Goal: Information Seeking & Learning: Learn about a topic

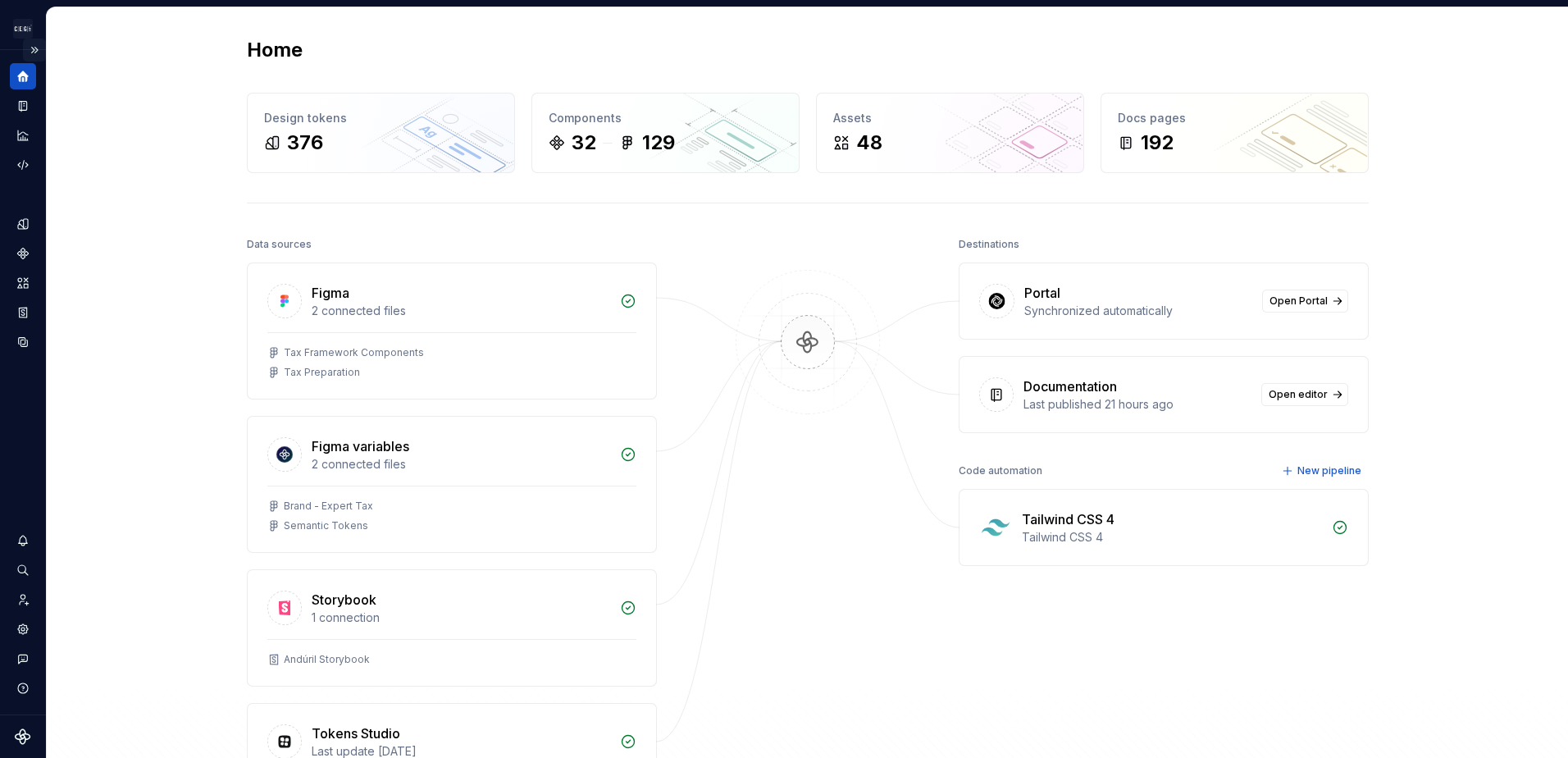
click at [30, 40] on button "Expand sidebar" at bounding box center [34, 50] width 23 height 23
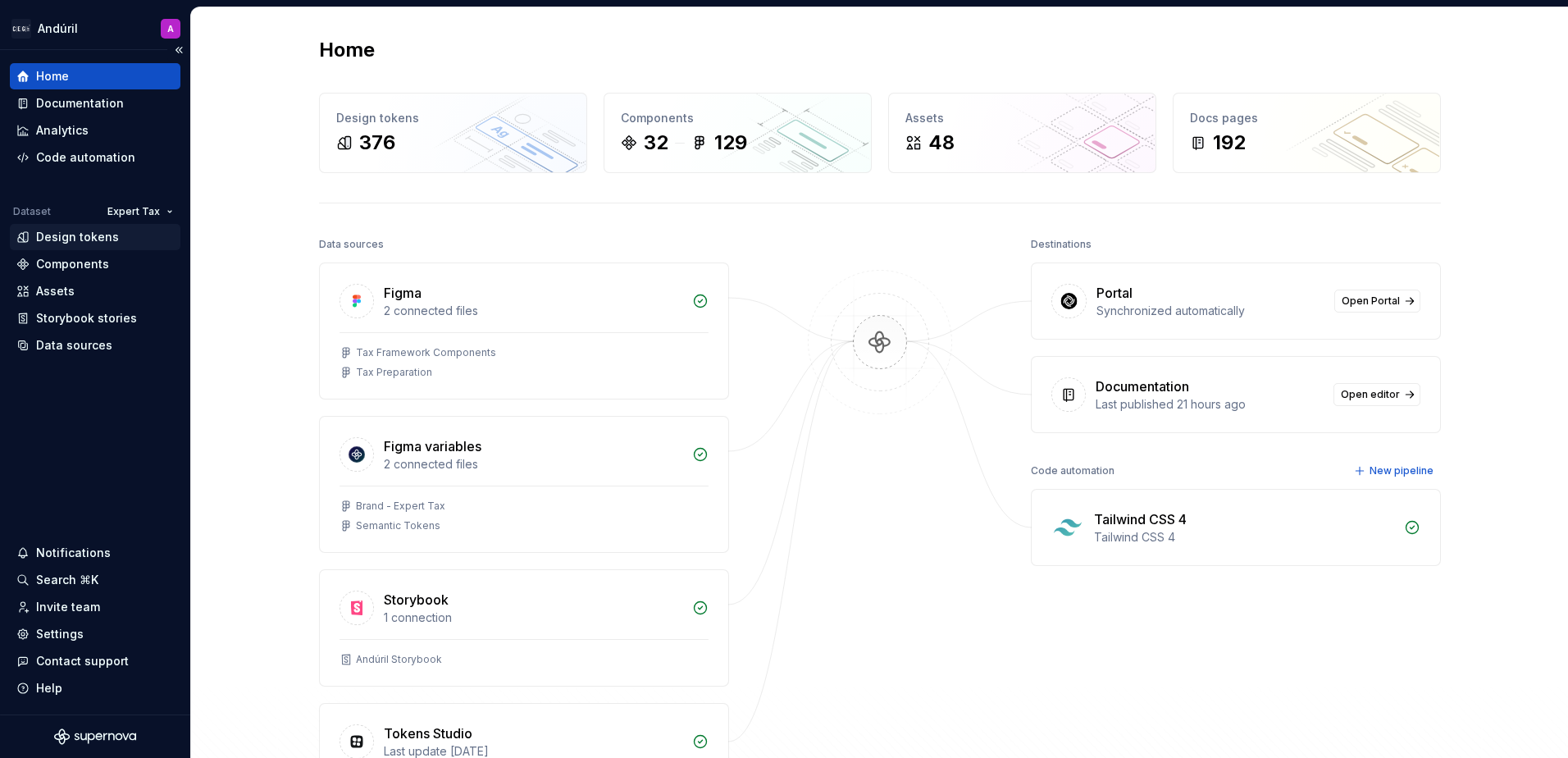
click at [76, 249] on div "Design tokens" at bounding box center [95, 237] width 171 height 26
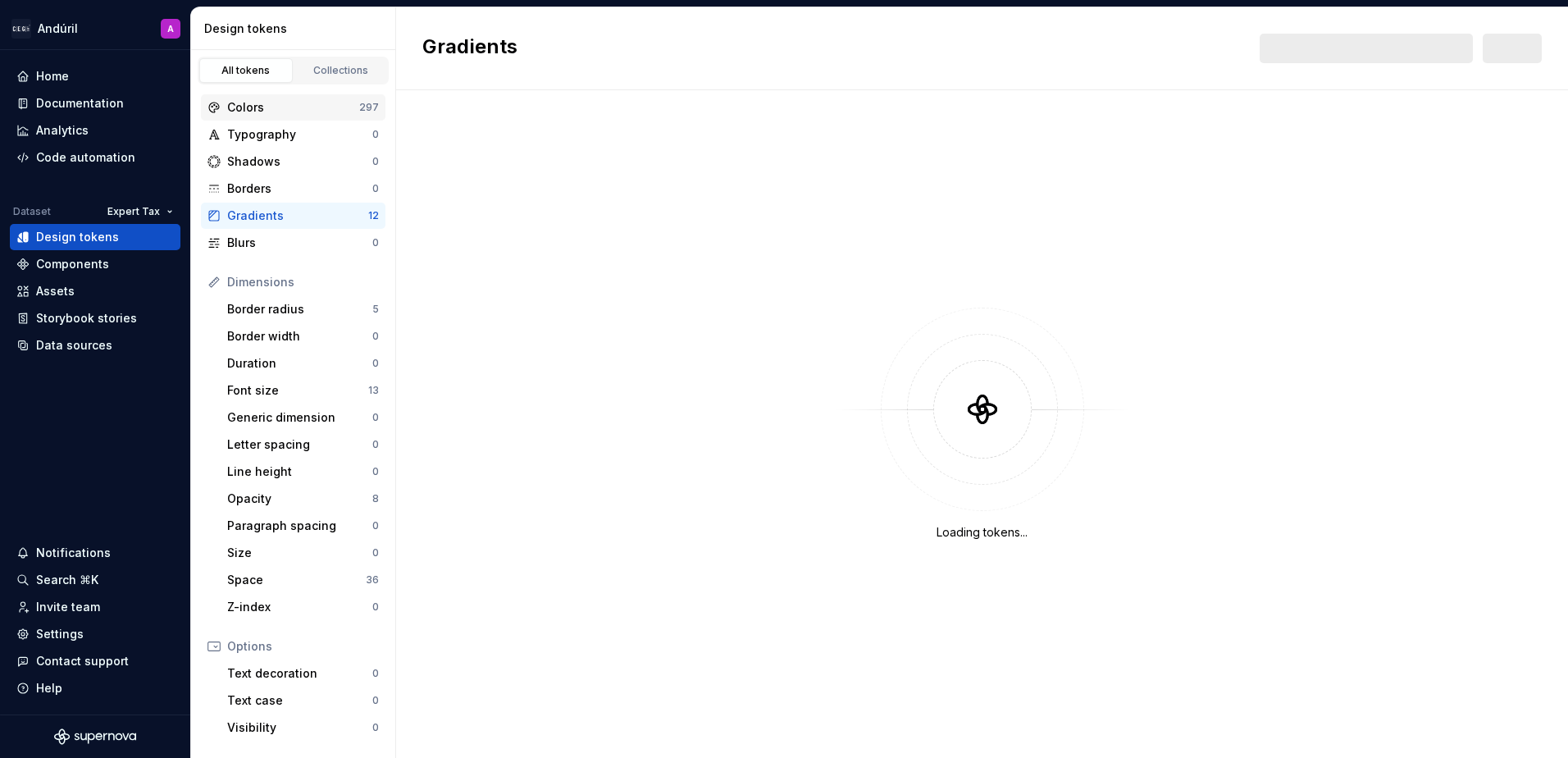
click at [263, 108] on div "Colors" at bounding box center [293, 107] width 132 height 16
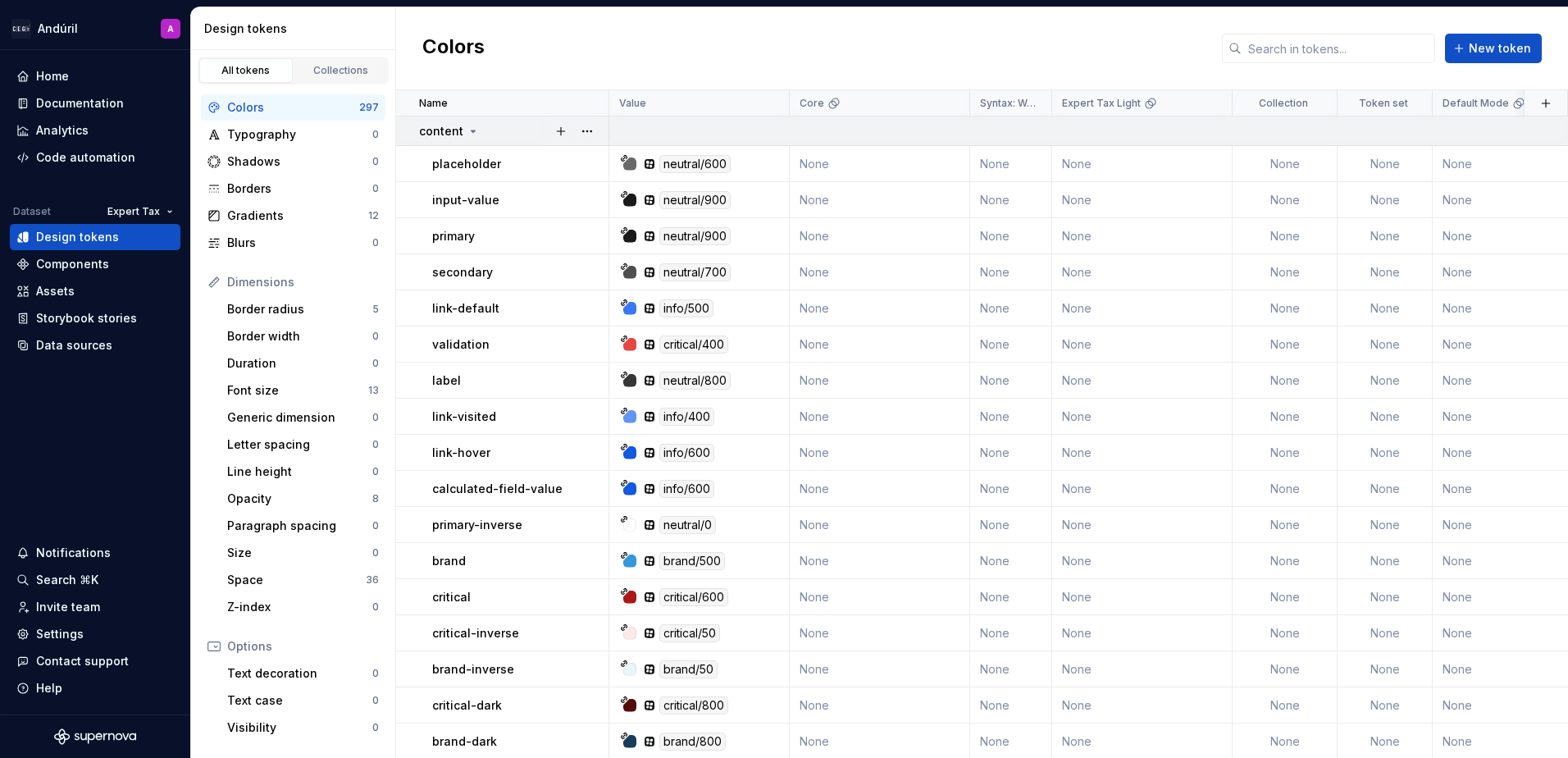
click at [467, 127] on icon at bounding box center [472, 131] width 13 height 13
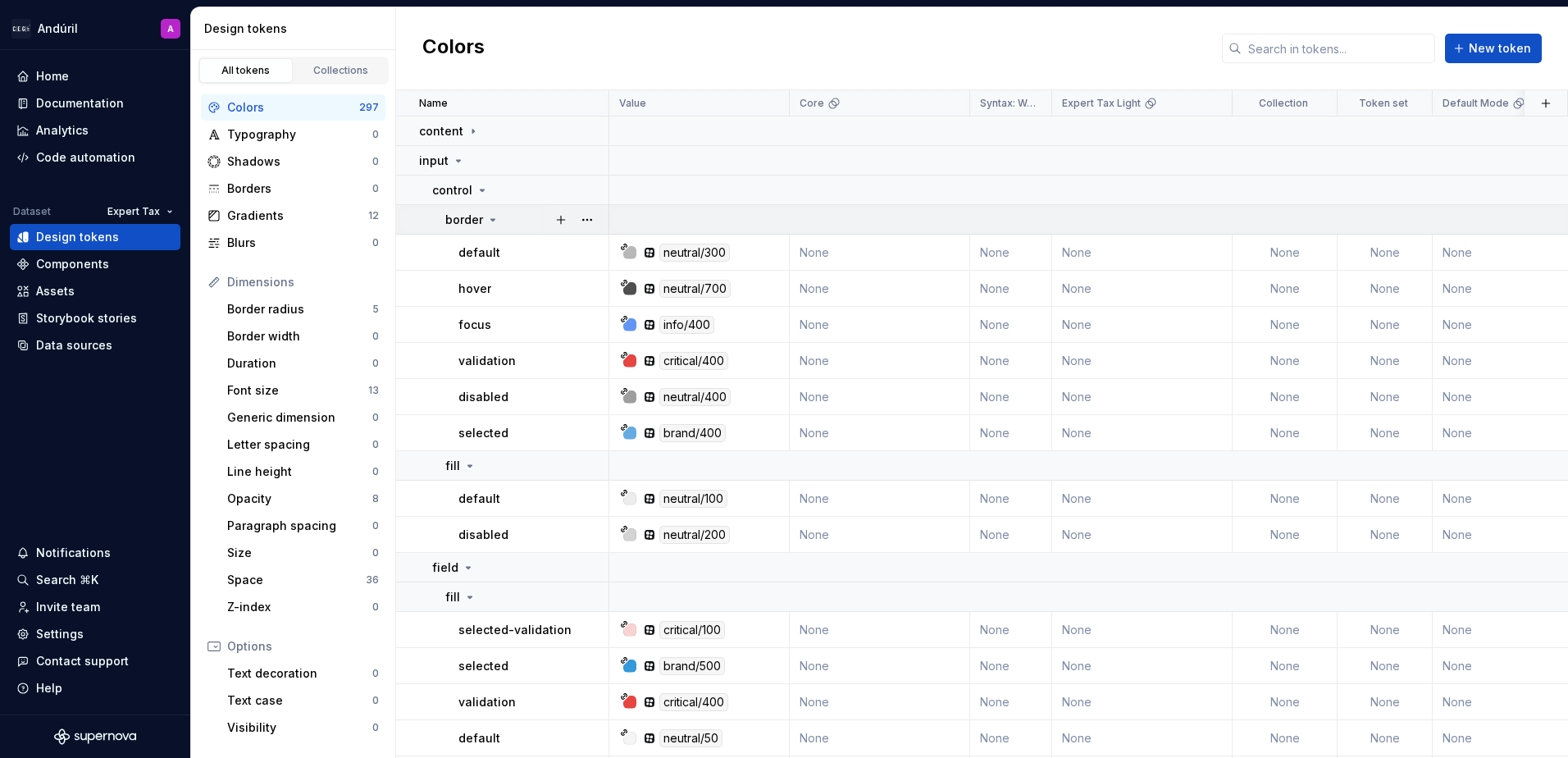
click at [488, 219] on icon at bounding box center [492, 220] width 13 height 13
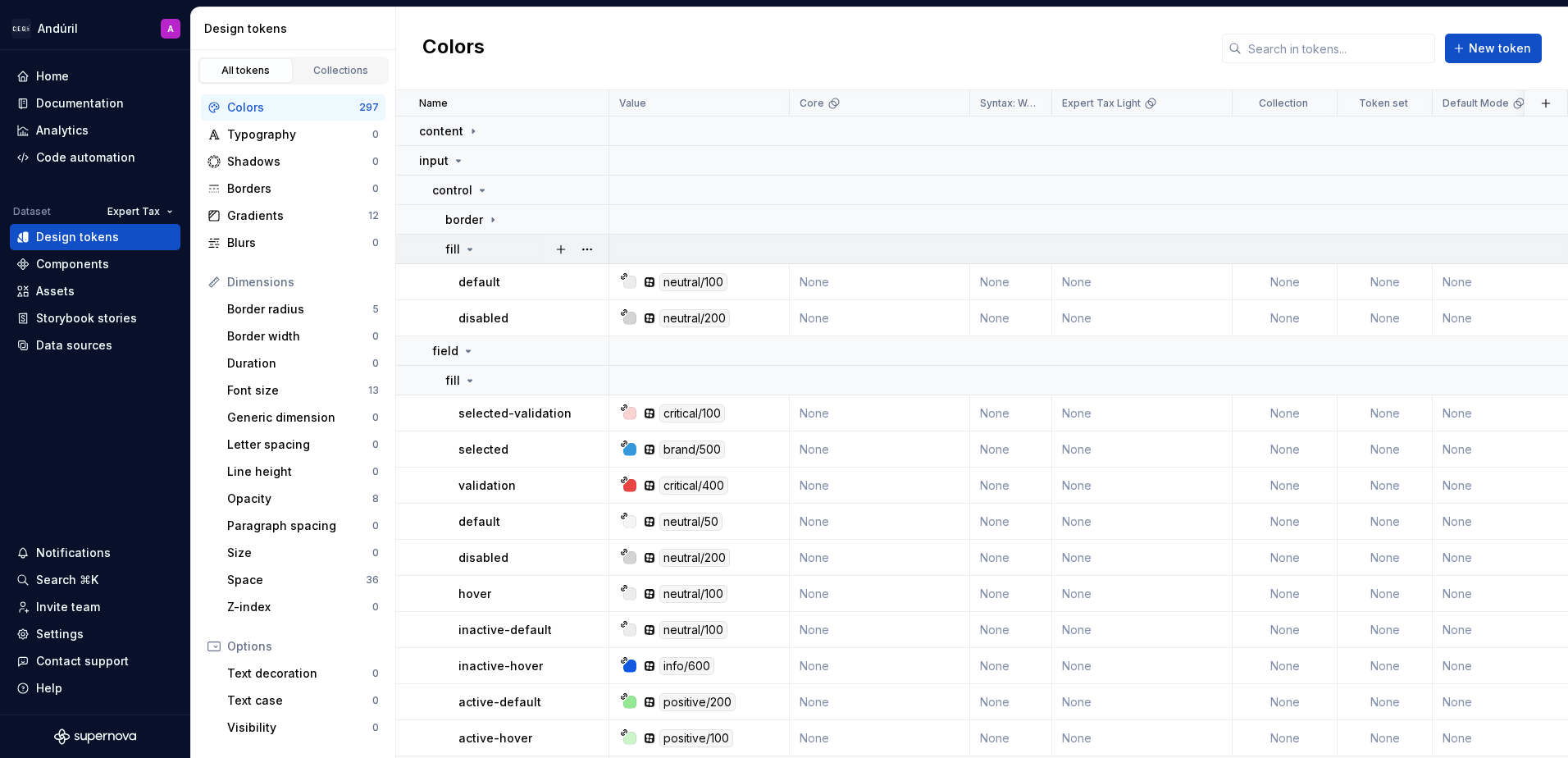
click at [468, 245] on icon at bounding box center [469, 249] width 13 height 13
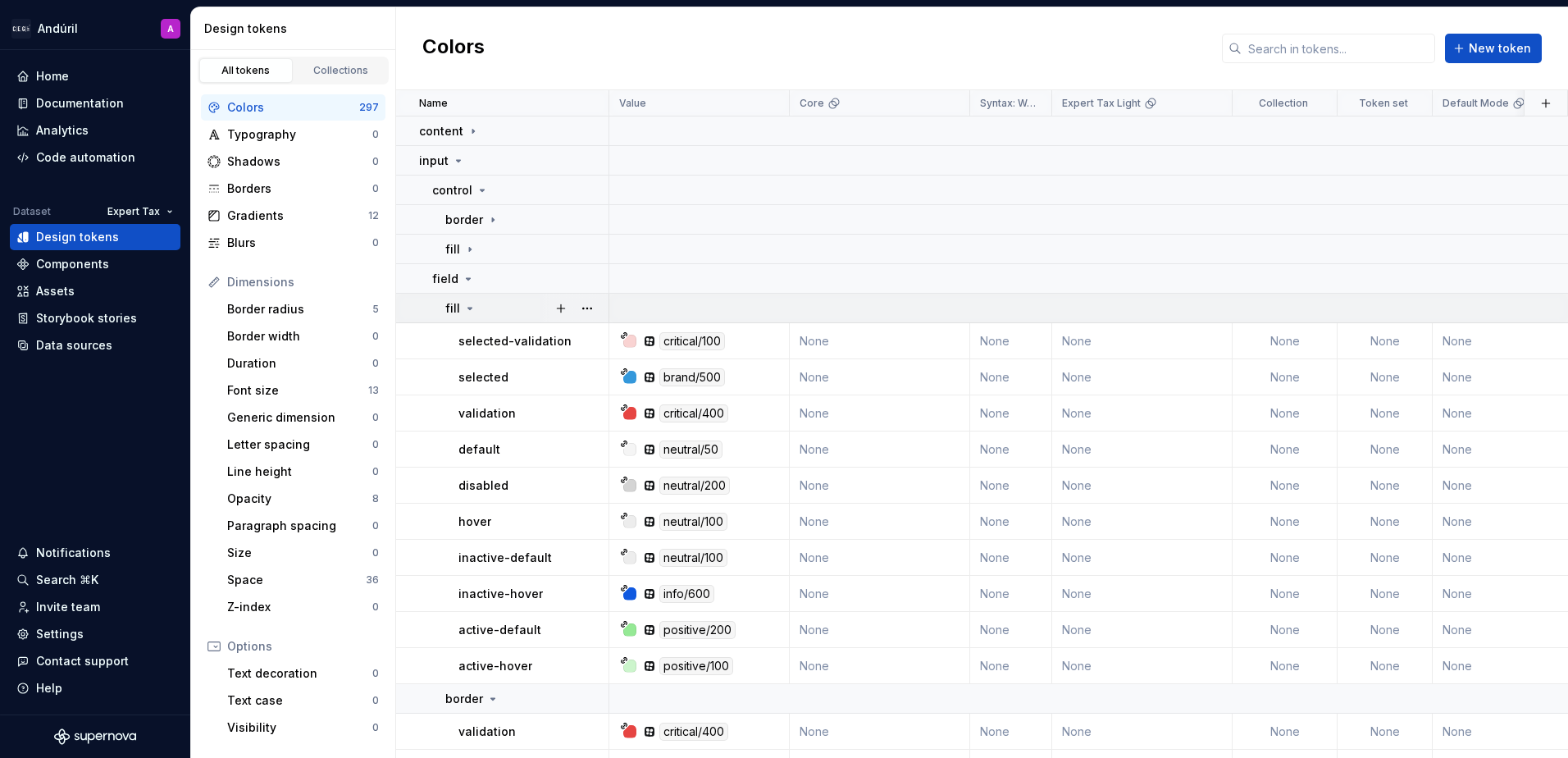
click at [468, 310] on icon at bounding box center [470, 309] width 4 height 2
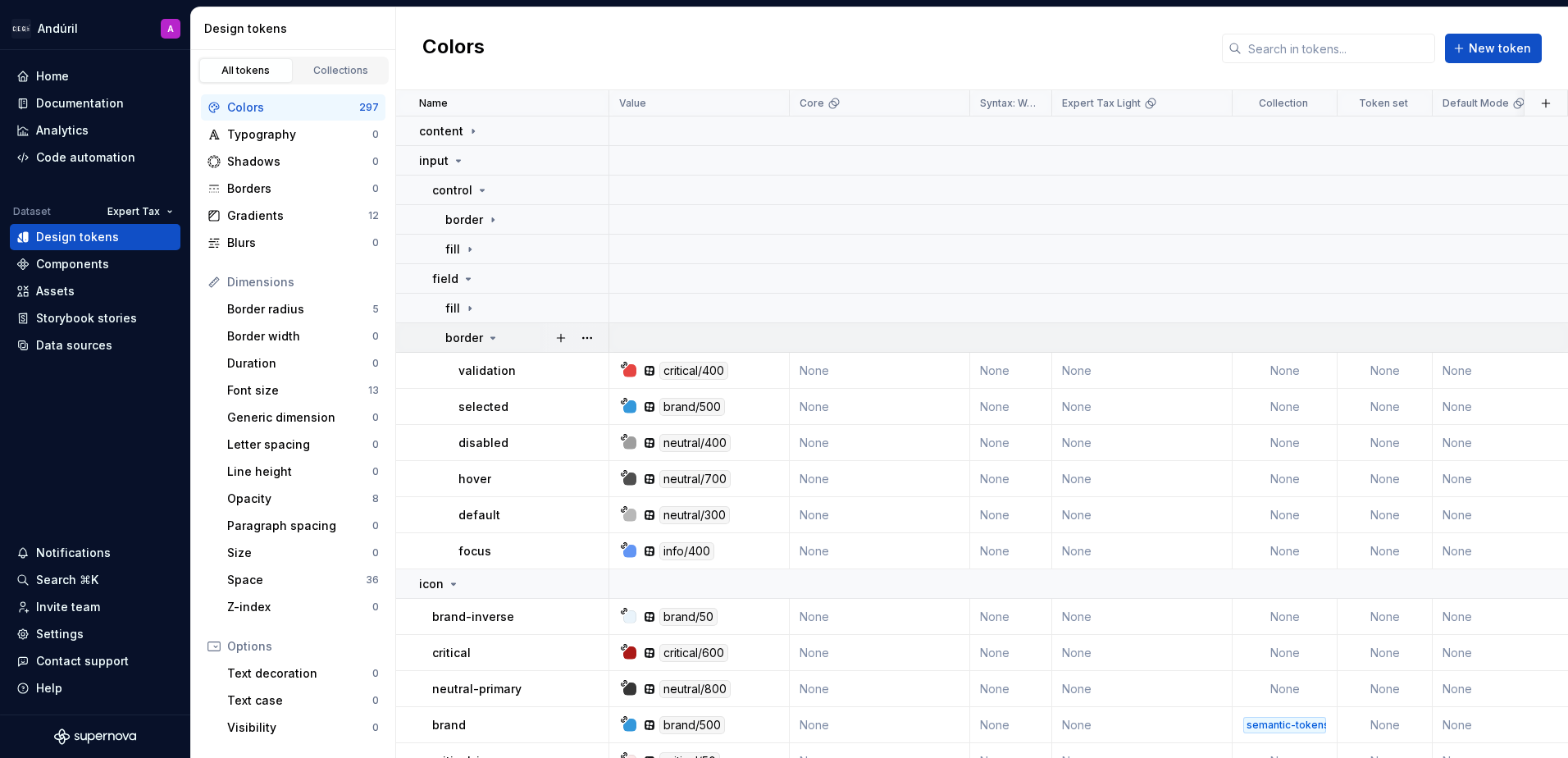
click at [491, 338] on icon at bounding box center [493, 339] width 4 height 2
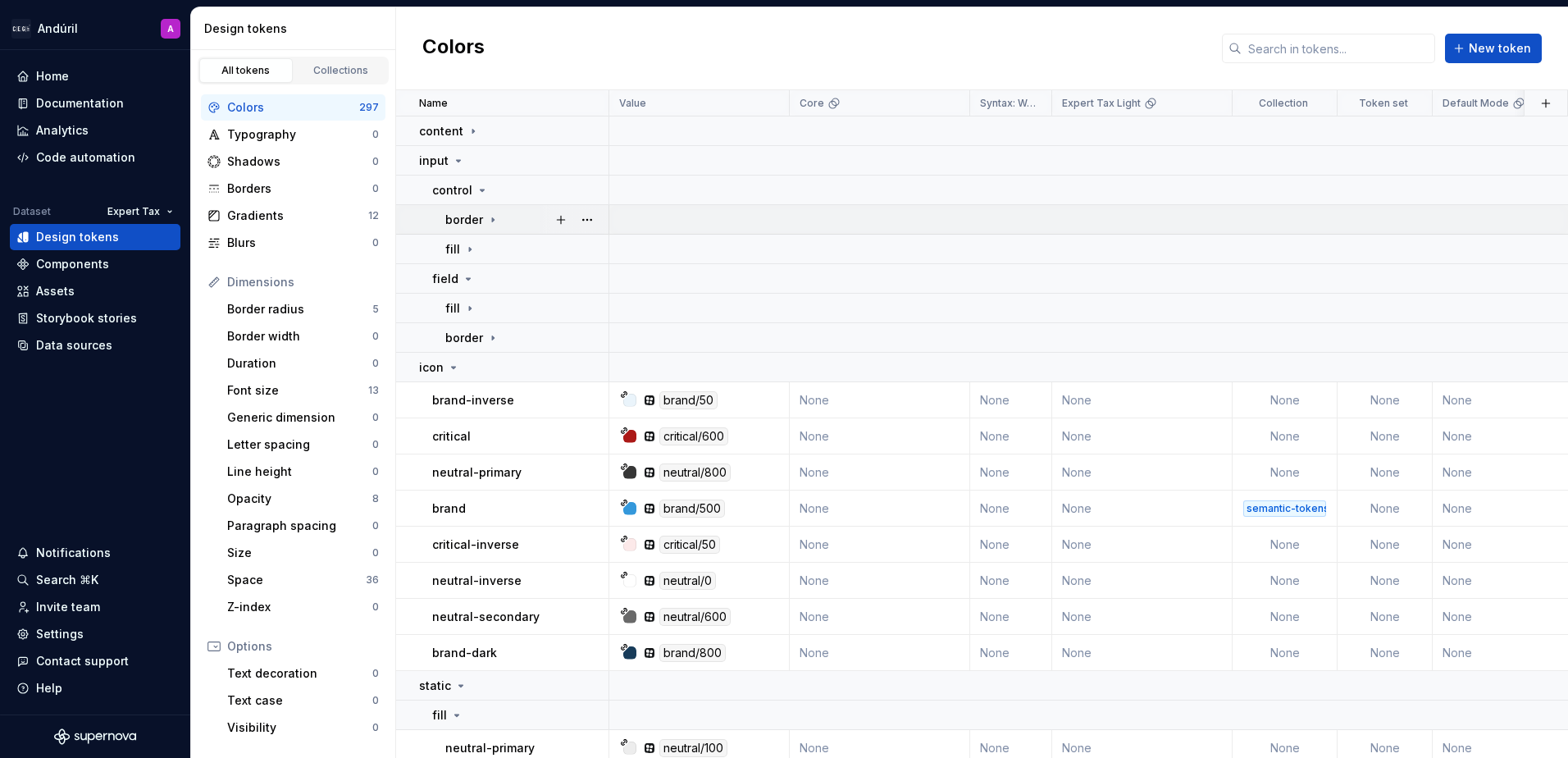
click at [483, 215] on div "border" at bounding box center [472, 220] width 54 height 16
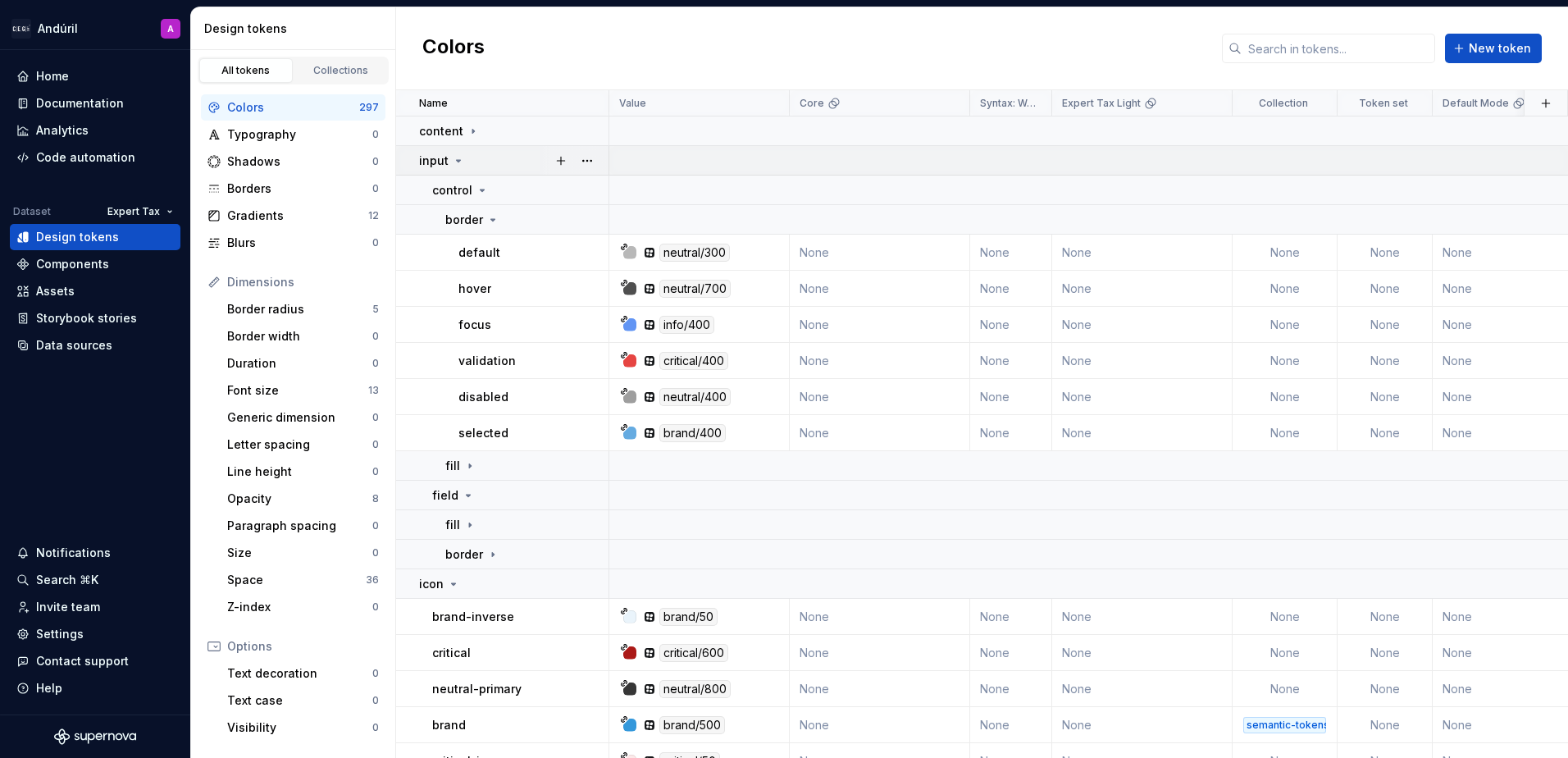
click at [449, 156] on div "input" at bounding box center [442, 161] width 46 height 16
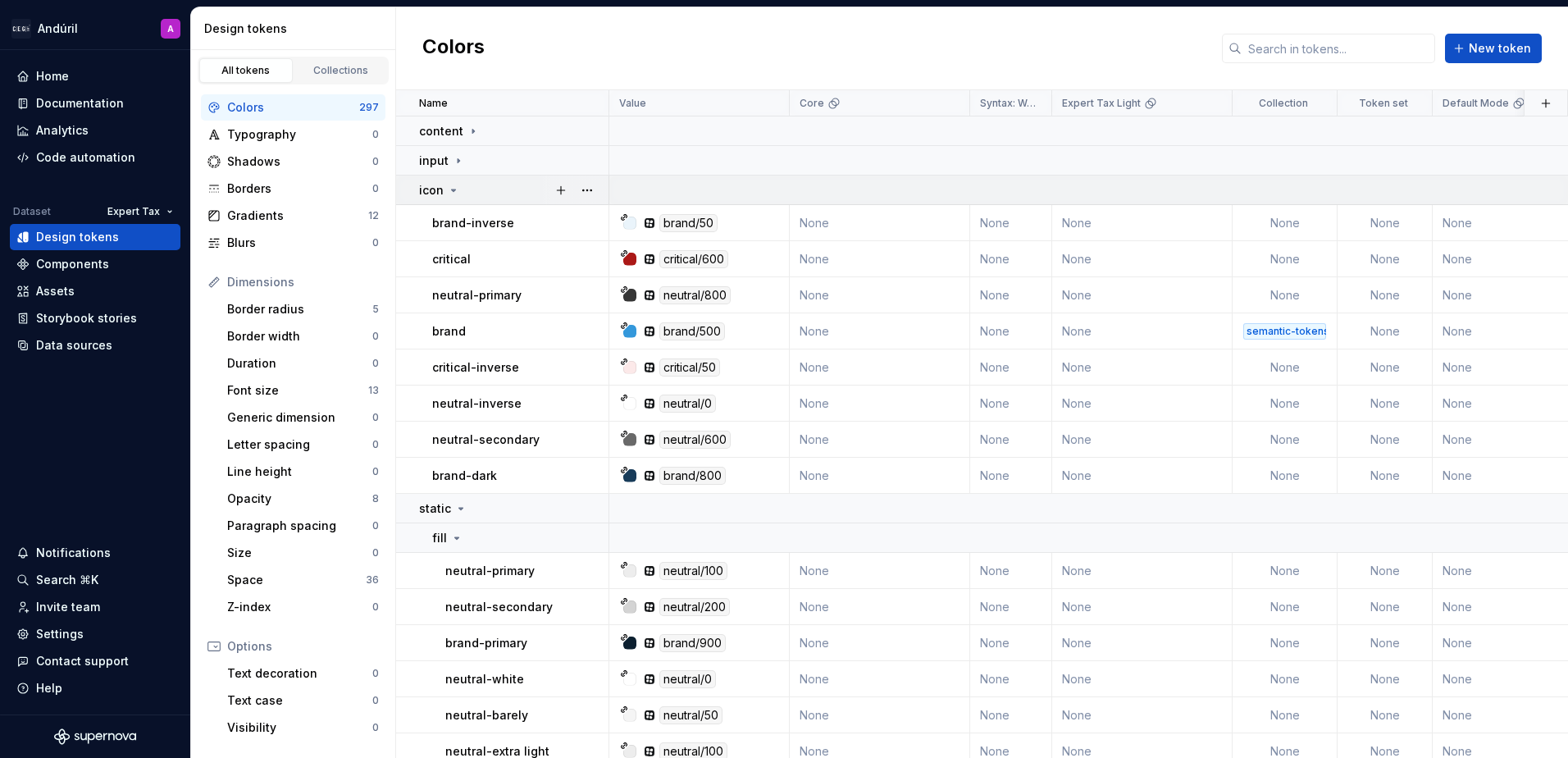
click at [449, 191] on icon at bounding box center [453, 190] width 13 height 13
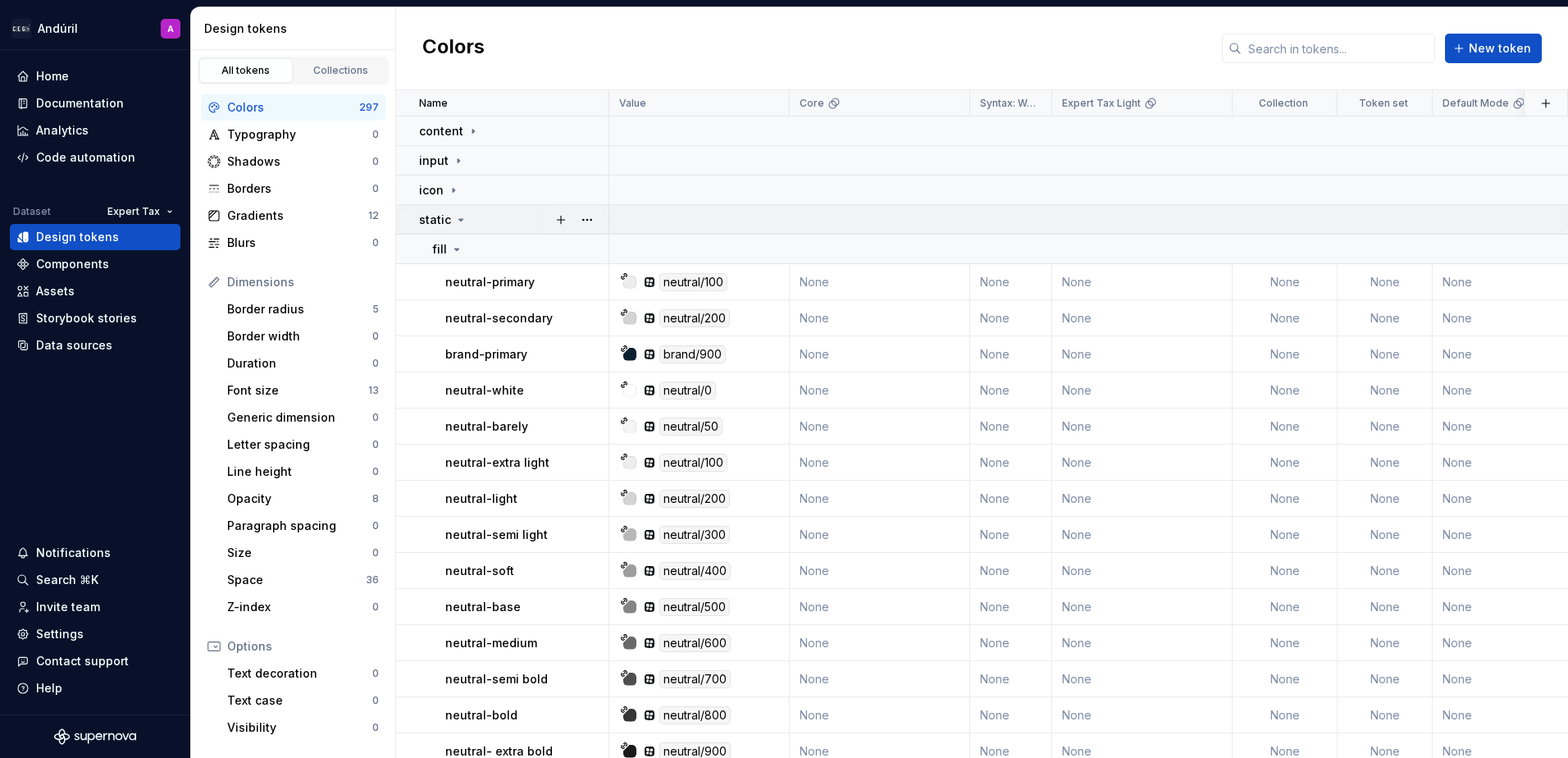
click at [453, 229] on td "static" at bounding box center [503, 220] width 214 height 30
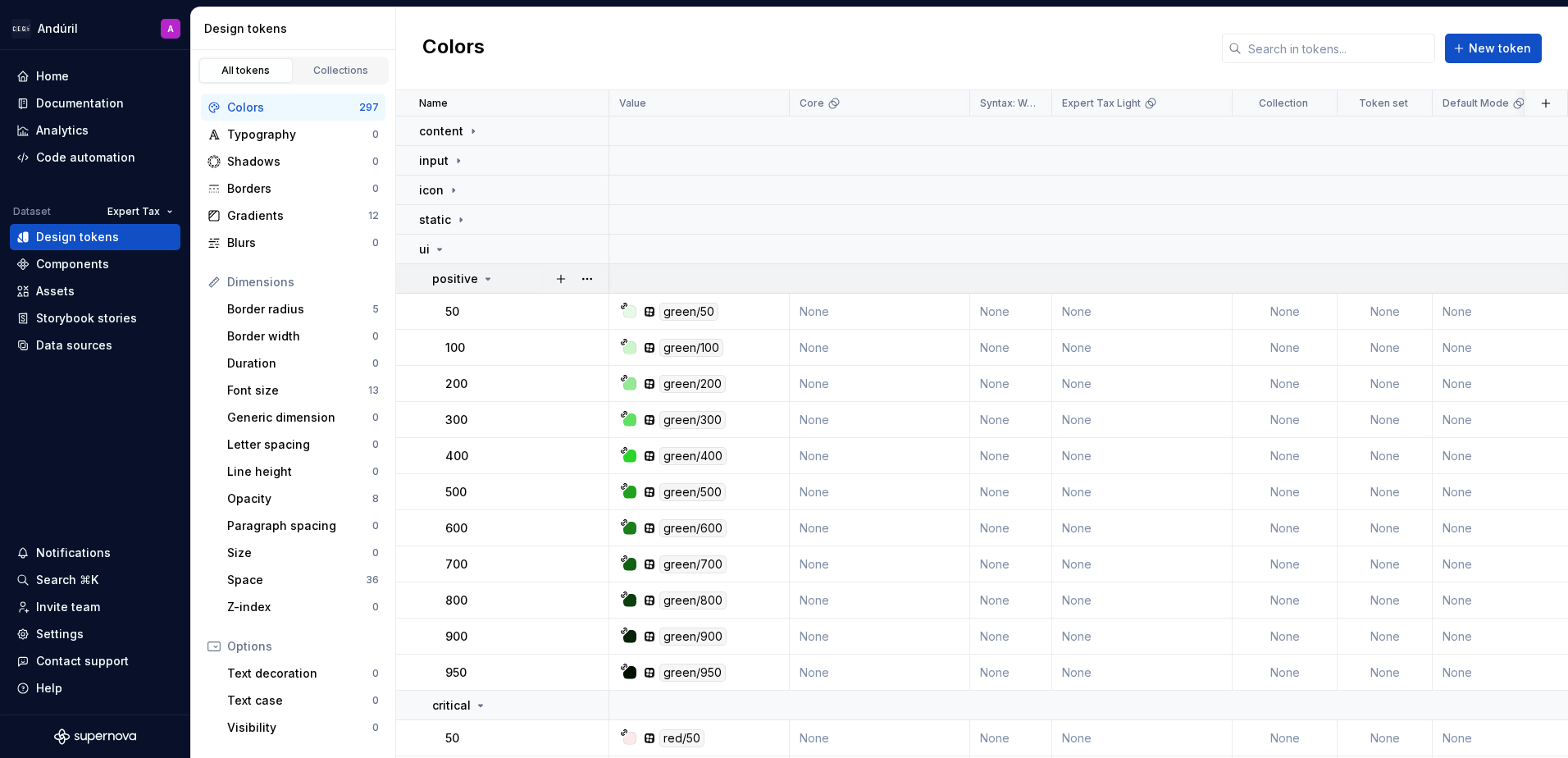
click at [457, 286] on p "positive" at bounding box center [455, 279] width 46 height 16
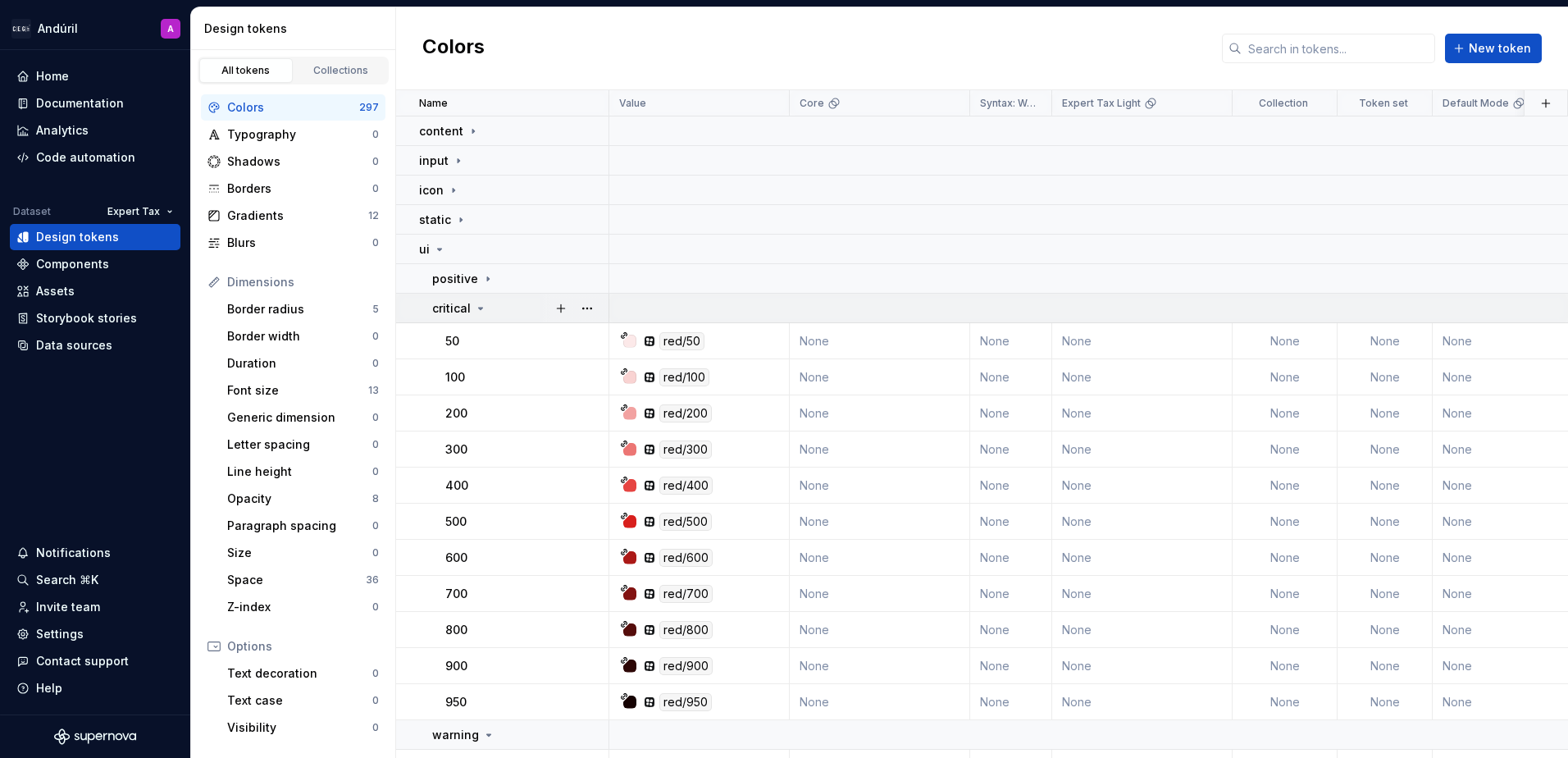
click at [469, 306] on p "critical" at bounding box center [451, 309] width 39 height 16
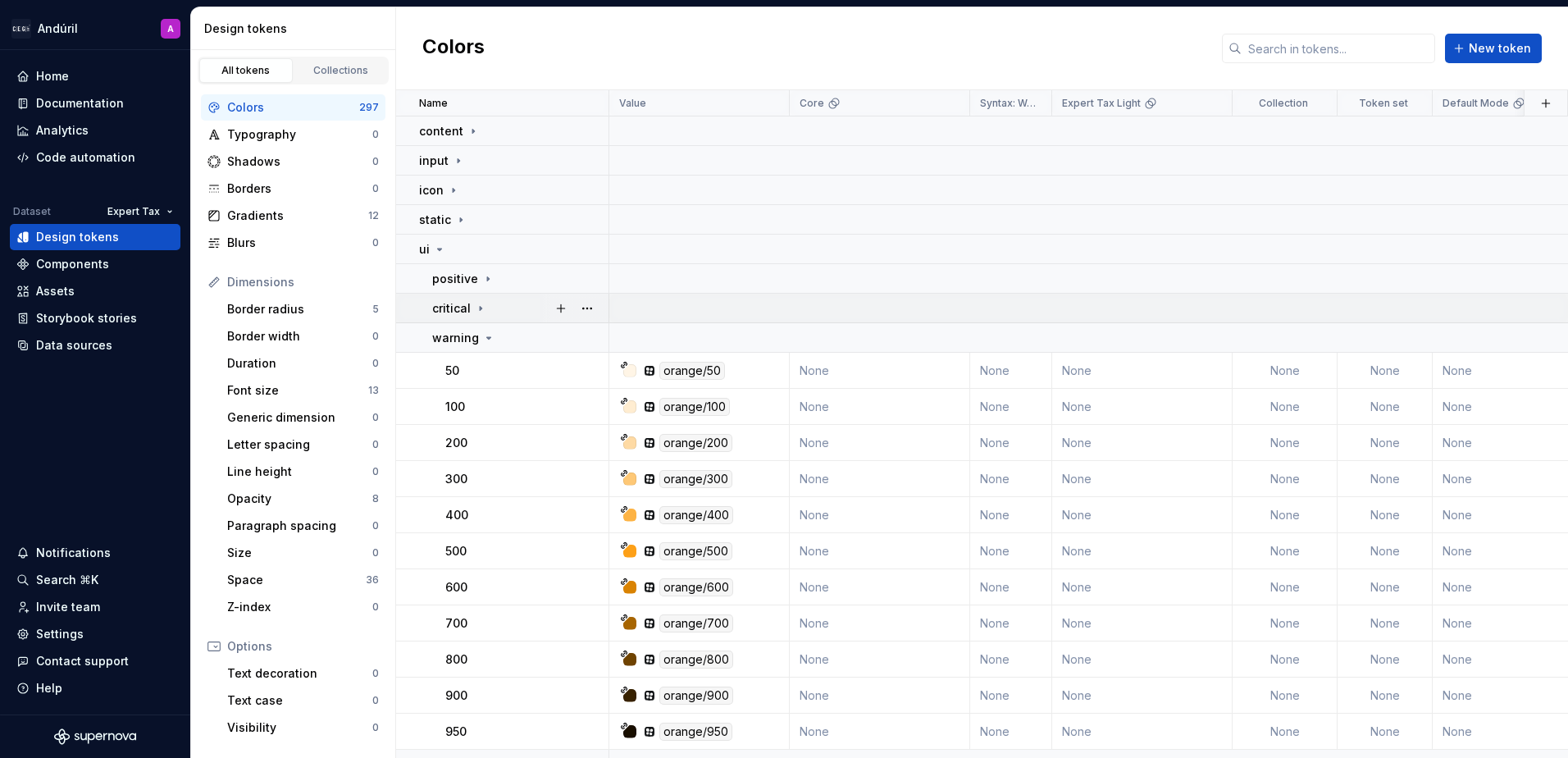
click at [469, 306] on p "critical" at bounding box center [451, 309] width 39 height 16
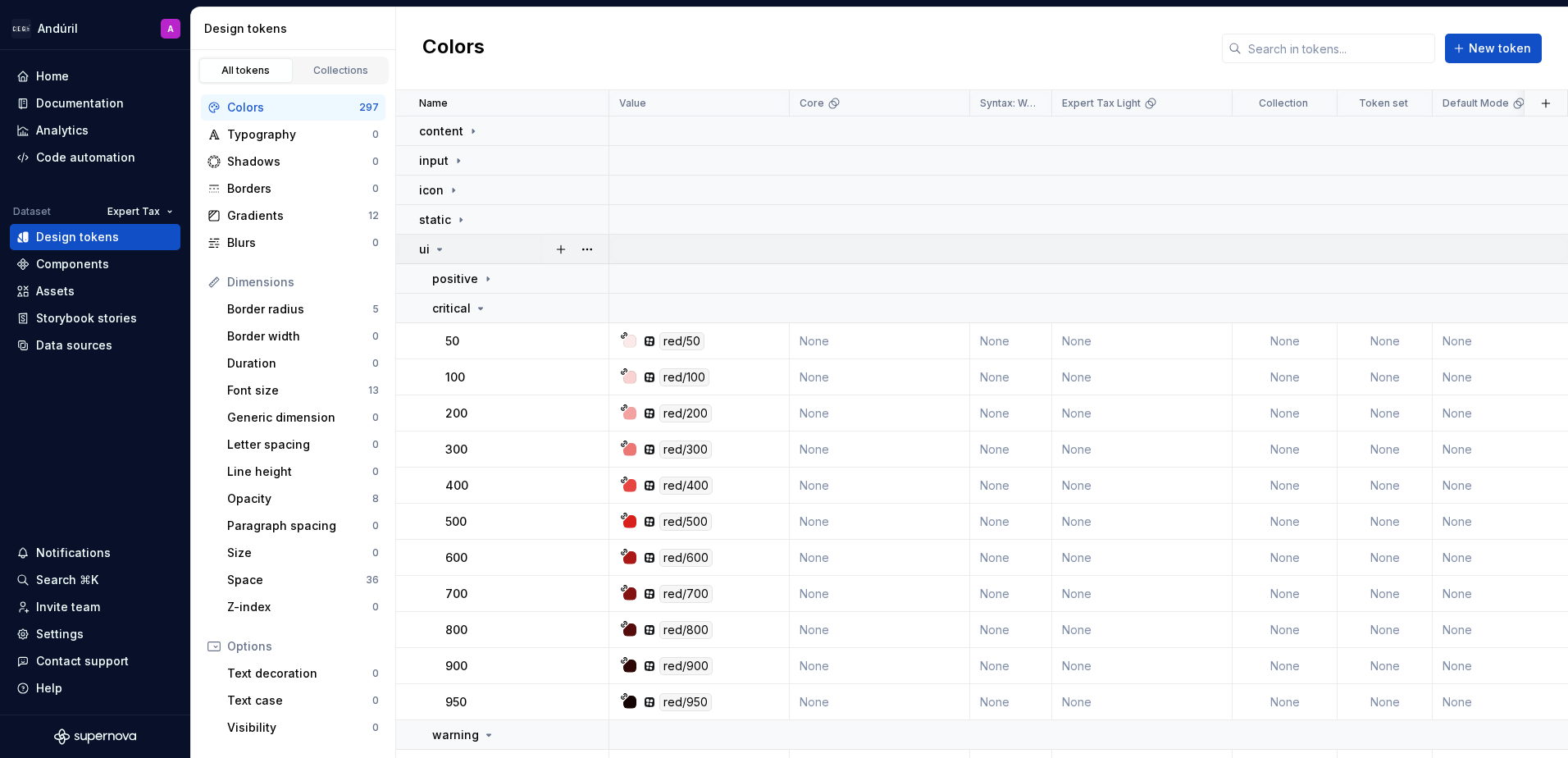
click at [438, 250] on icon at bounding box center [440, 250] width 4 height 2
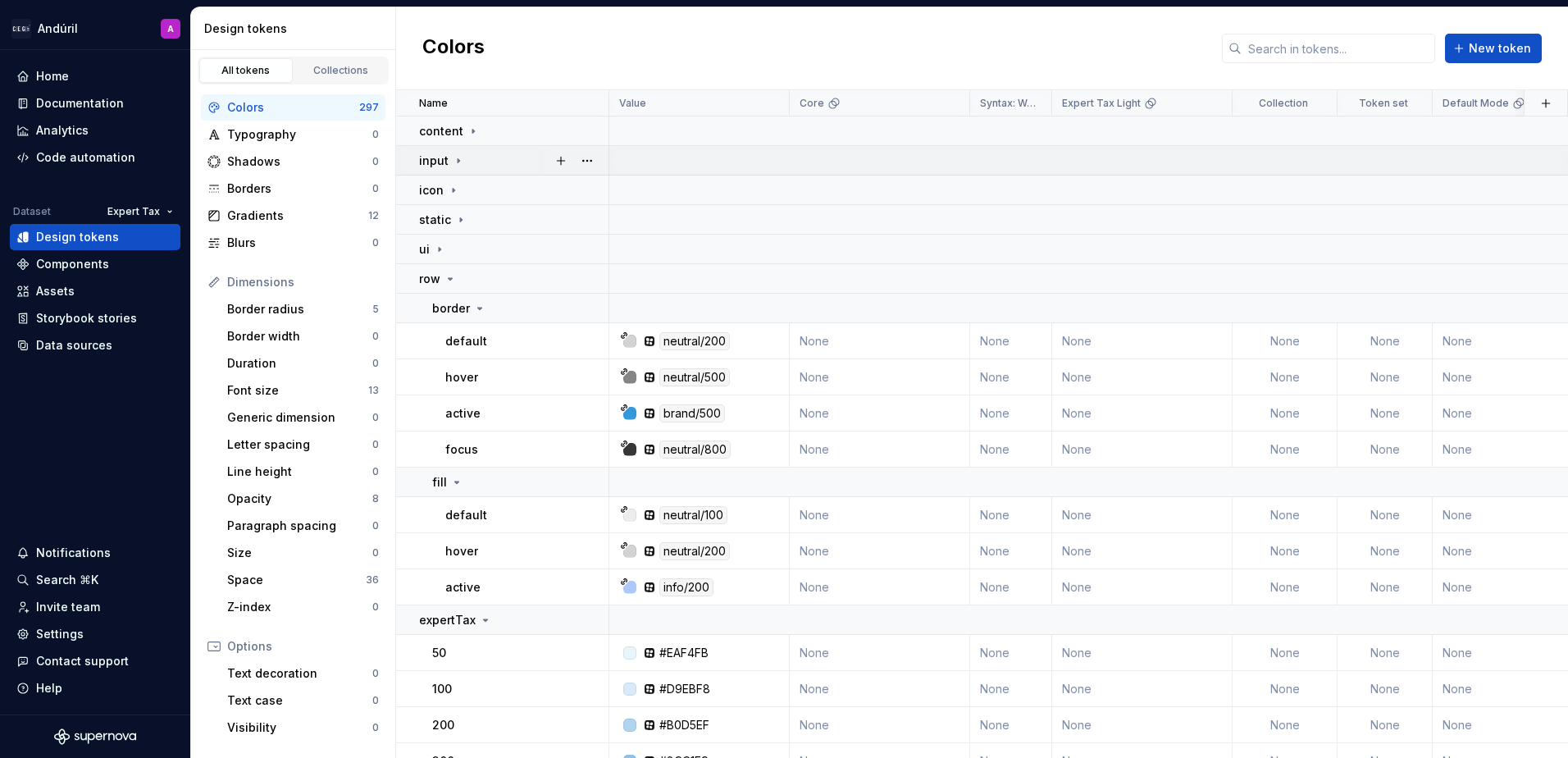
click at [457, 157] on icon at bounding box center [458, 160] width 13 height 13
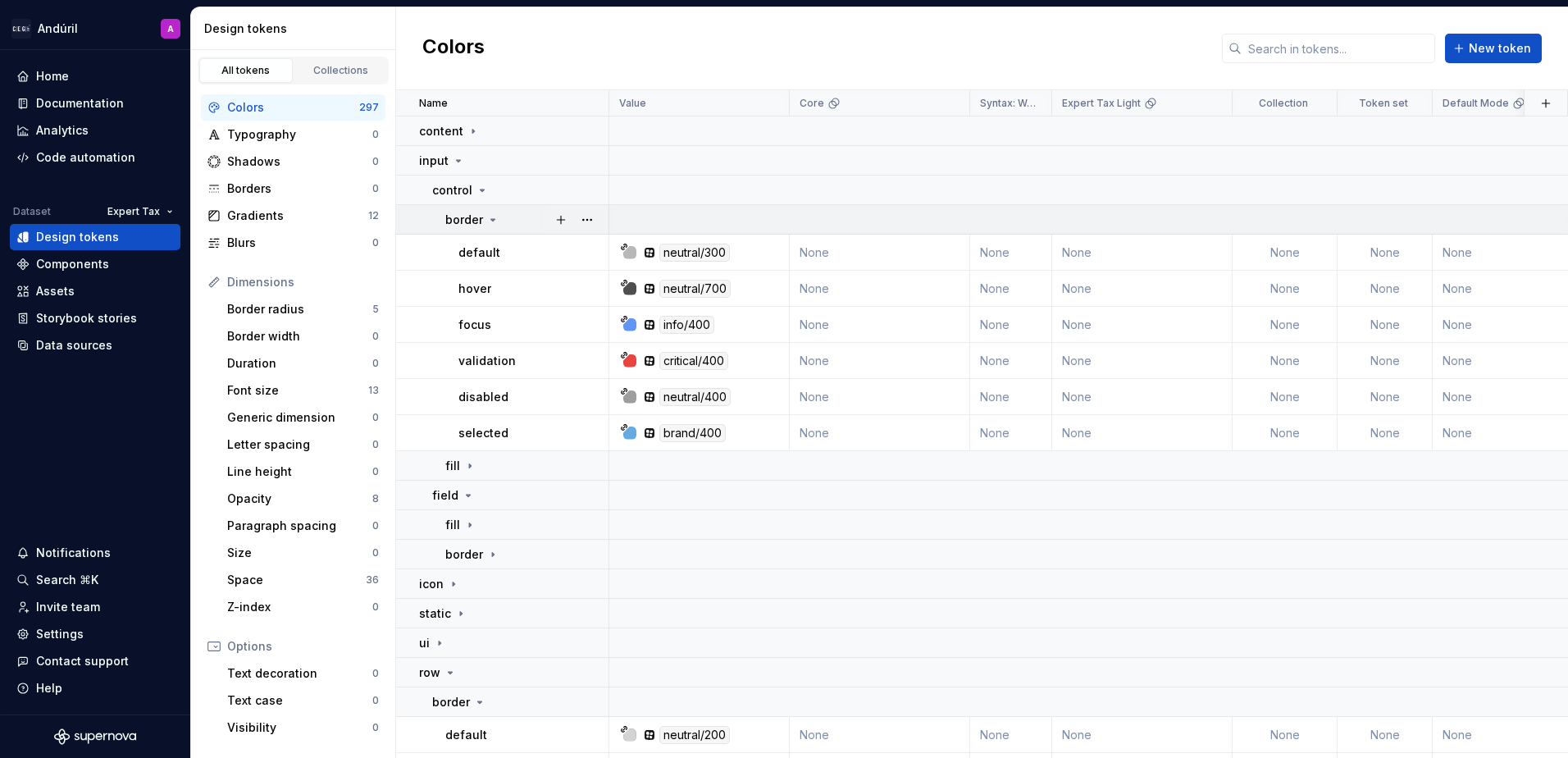
click at [482, 224] on div "border" at bounding box center [472, 220] width 54 height 16
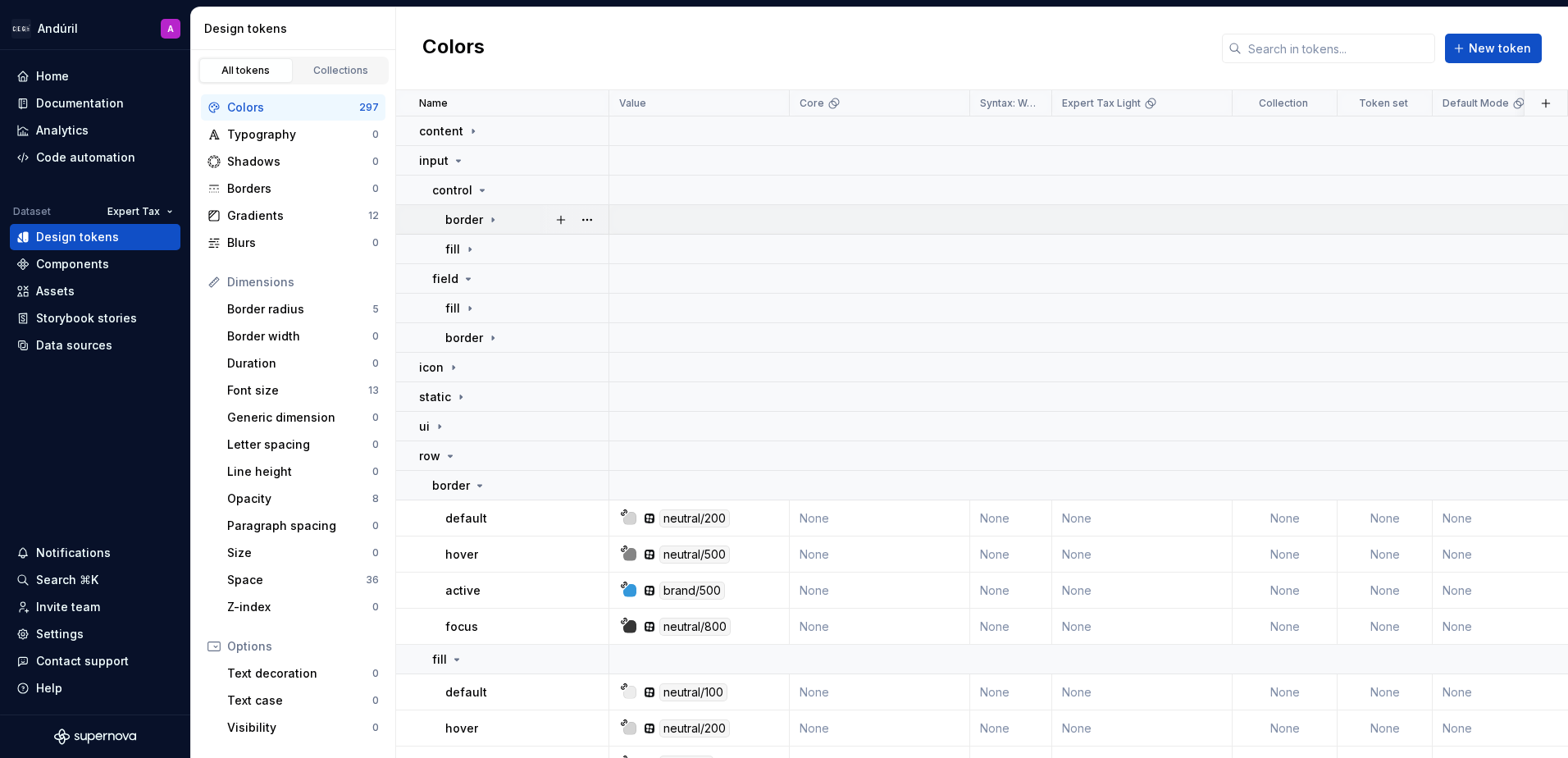
click at [490, 225] on icon at bounding box center [492, 220] width 13 height 13
